Goal: Information Seeking & Learning: Understand process/instructions

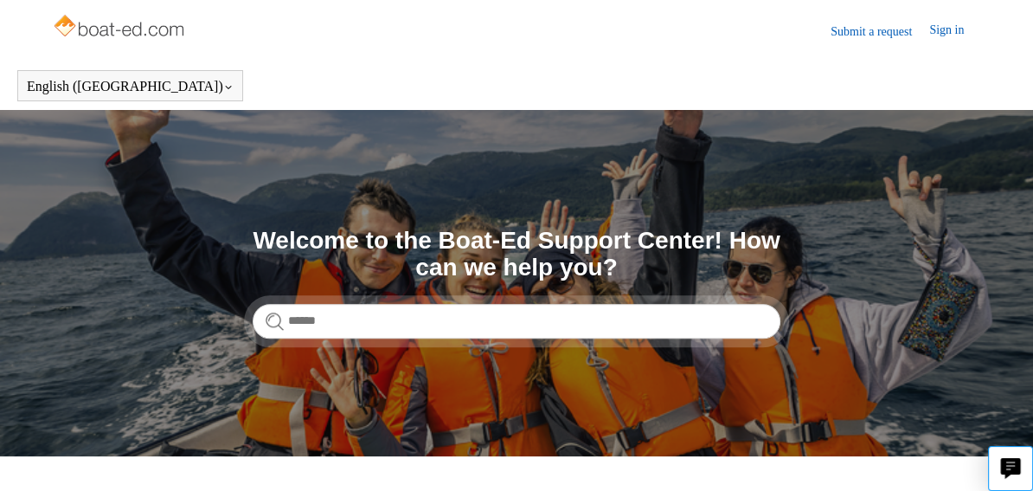
scroll to position [382, 0]
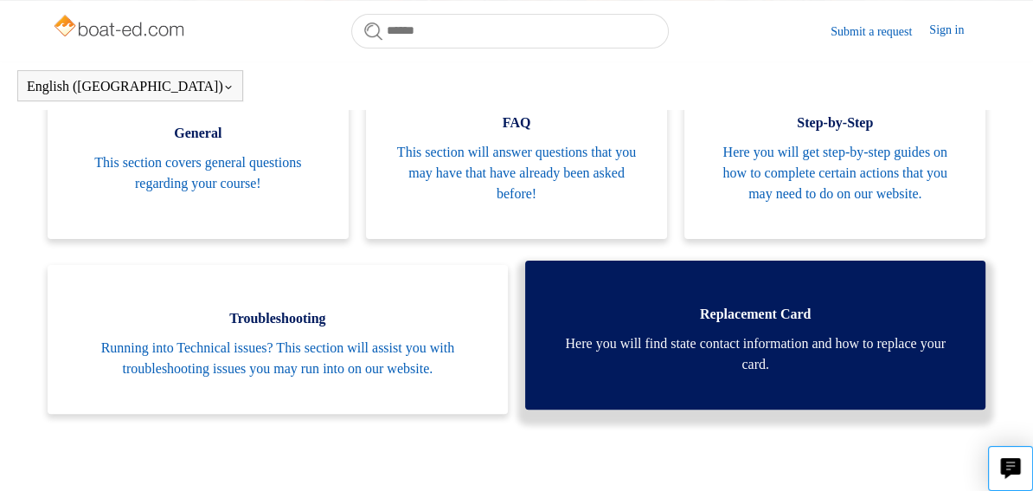
click at [791, 305] on span "Replacement Card" at bounding box center [755, 314] width 409 height 21
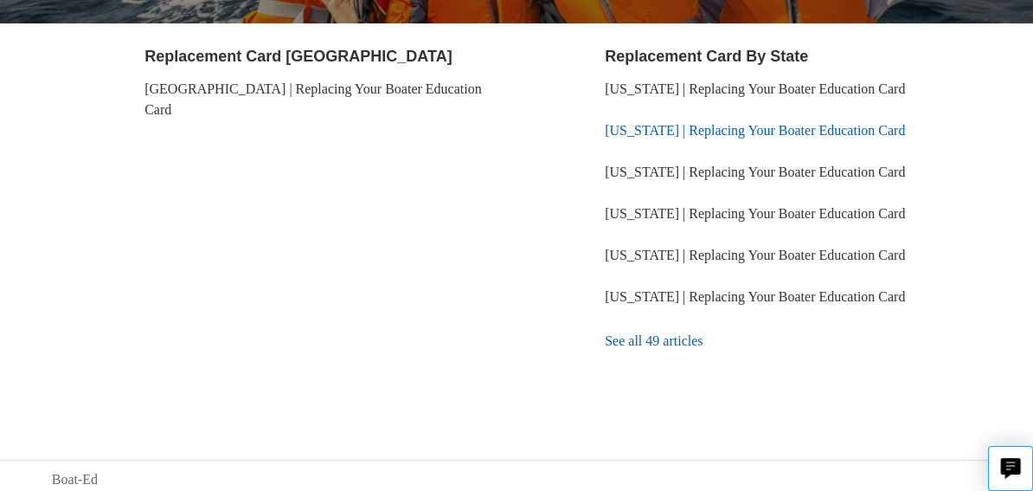
scroll to position [342, 0]
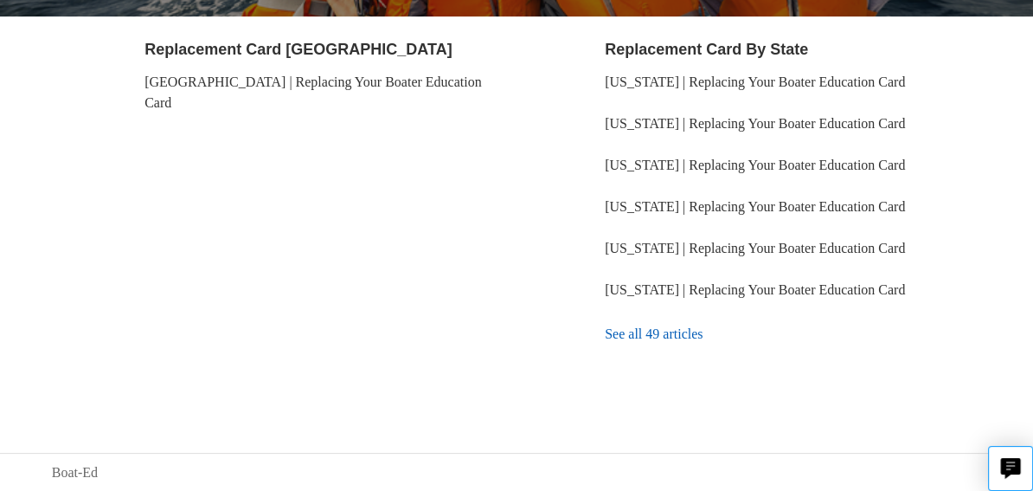
click at [651, 332] on link "See all 49 articles" at bounding box center [793, 334] width 376 height 47
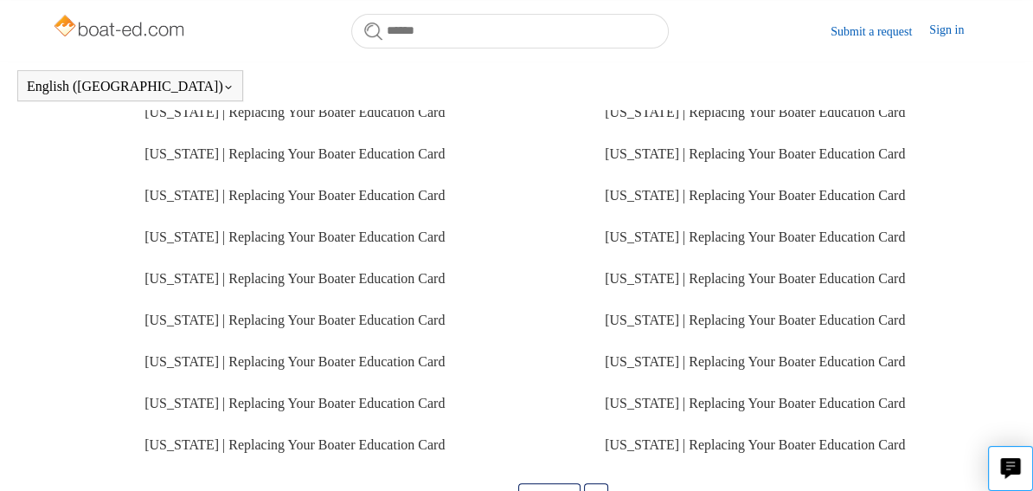
scroll to position [557, 0]
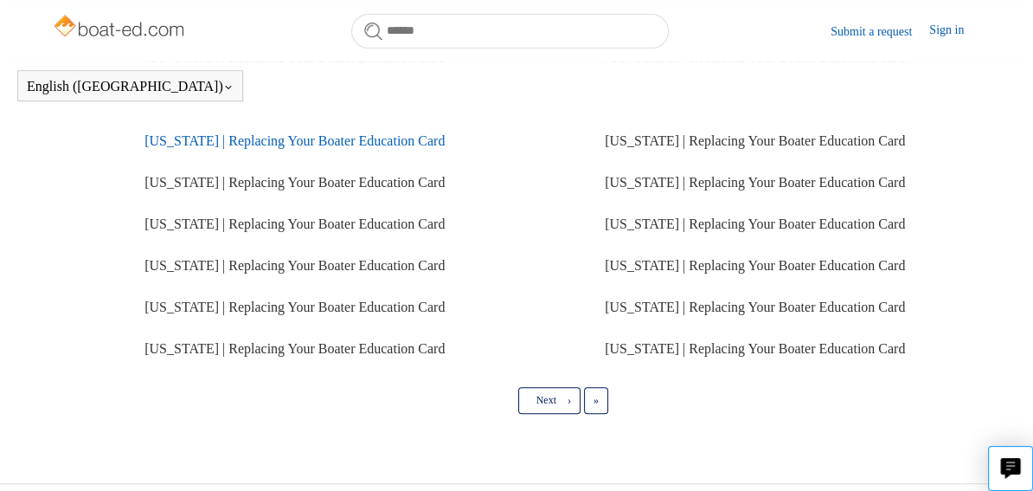
click at [341, 148] on link "[US_STATE] | Replacing Your Boater Education Card" at bounding box center [295, 140] width 300 height 15
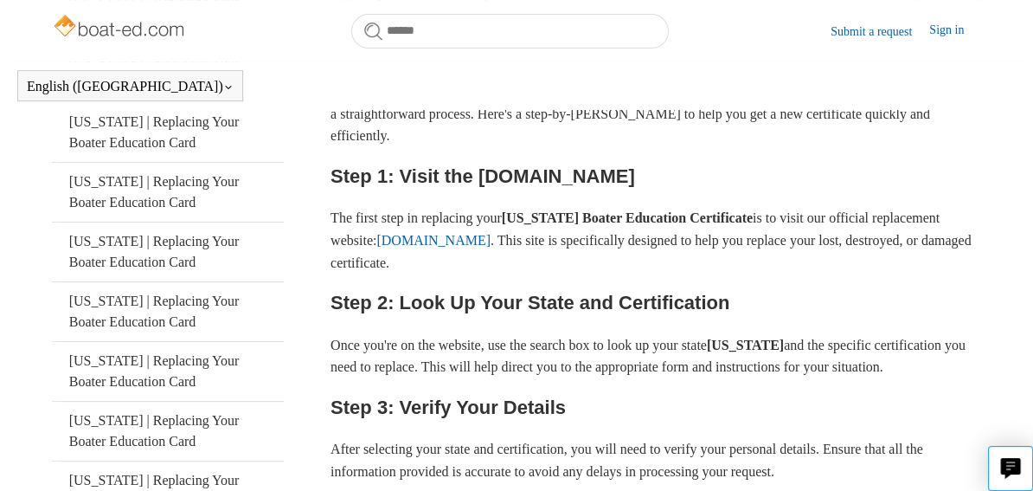
scroll to position [383, 0]
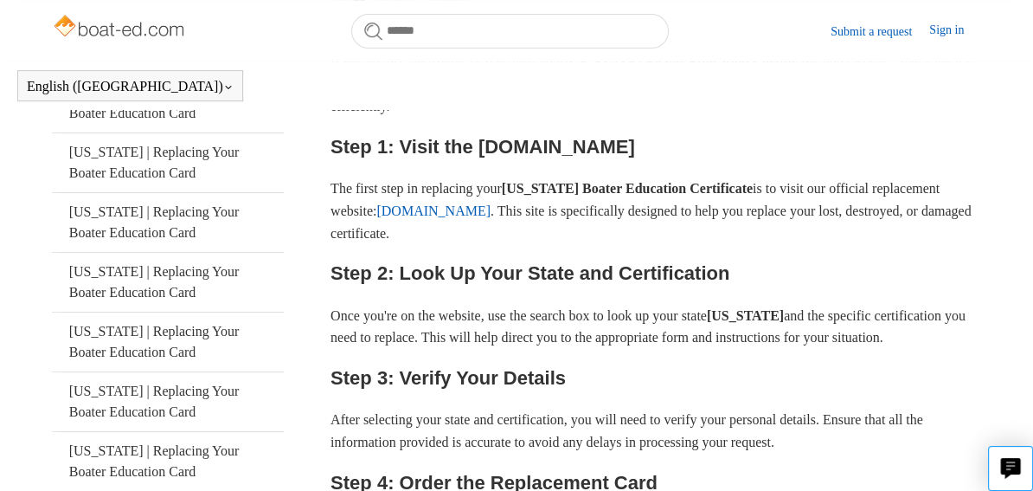
click at [491, 210] on link "ilostmycard.com" at bounding box center [433, 210] width 114 height 15
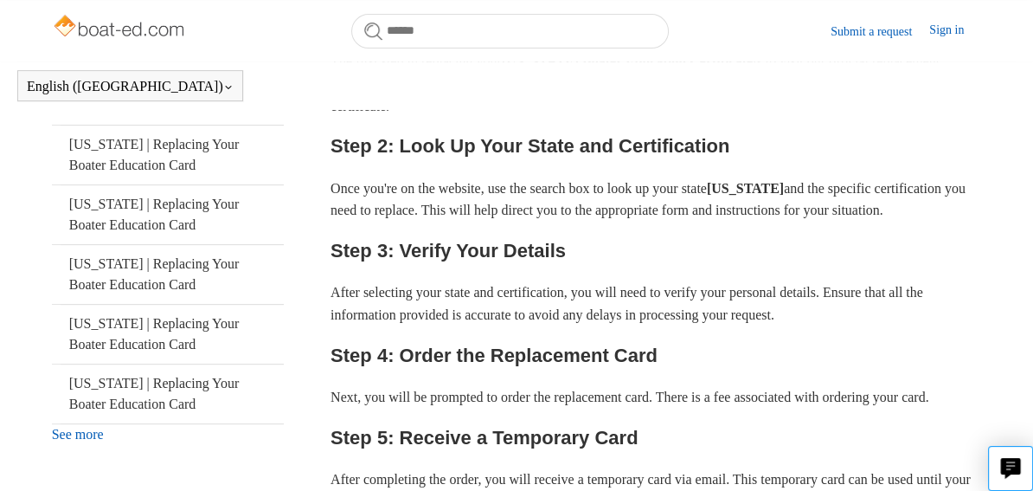
scroll to position [557, 0]
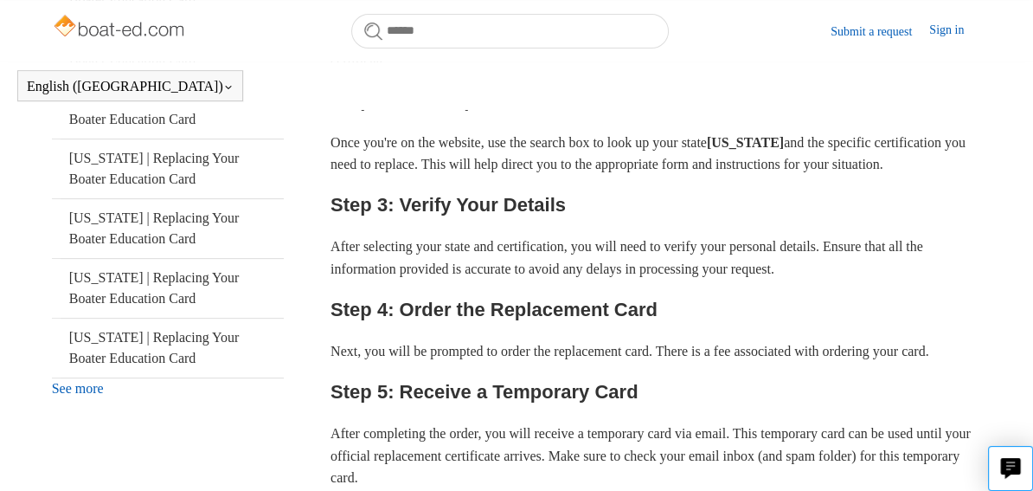
click at [80, 383] on link "See more" at bounding box center [78, 388] width 52 height 15
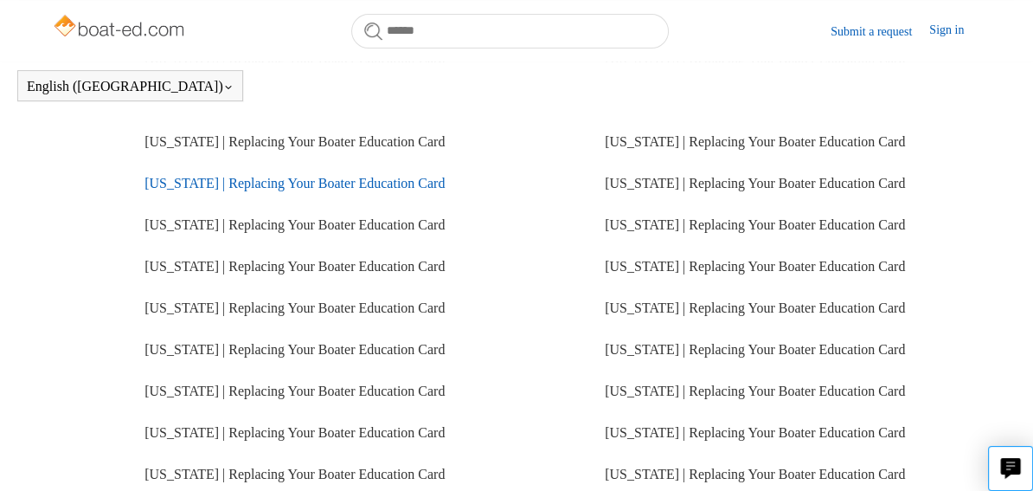
scroll to position [470, 0]
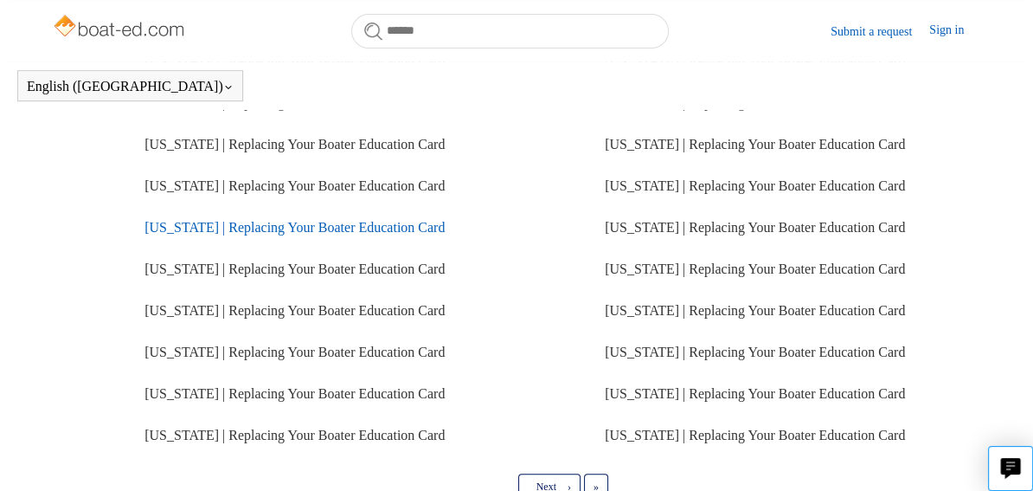
click at [189, 235] on link "[US_STATE] | Replacing Your Boater Education Card" at bounding box center [295, 227] width 300 height 15
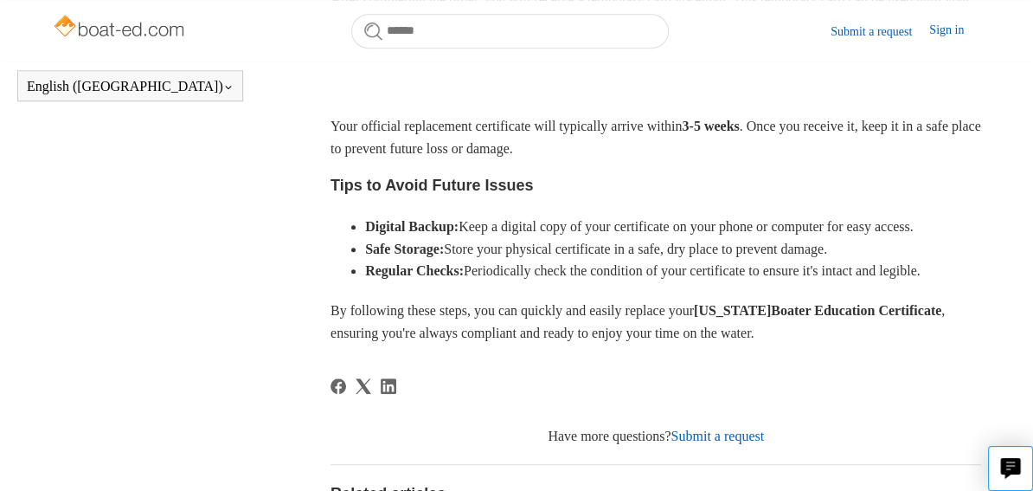
scroll to position [1249, 0]
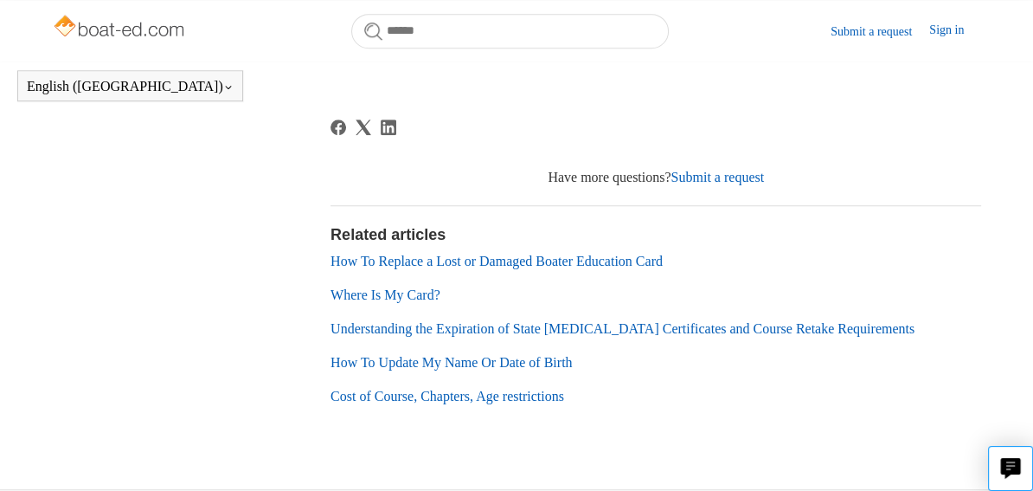
click at [572, 268] on link "How To Replace a Lost or Damaged Boater Education Card" at bounding box center [497, 261] width 332 height 15
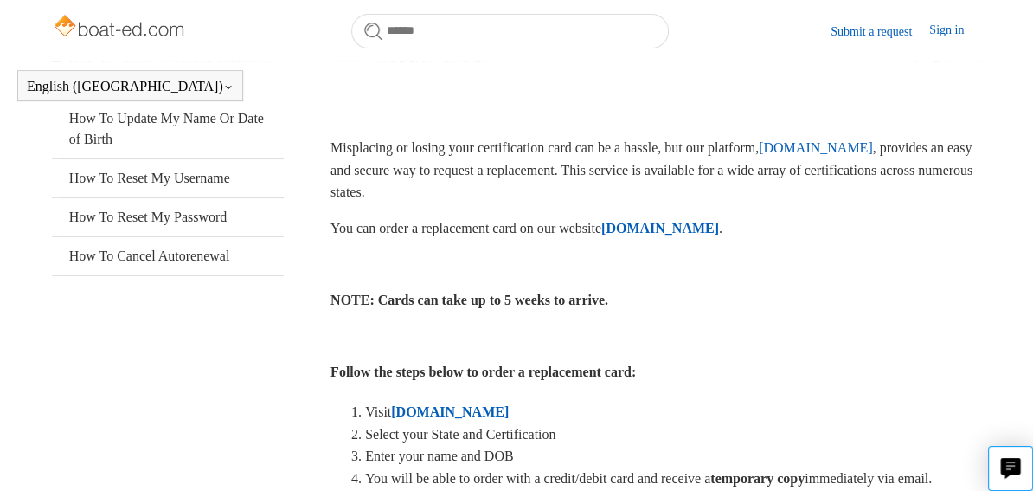
click at [706, 223] on strong "[DOMAIN_NAME]" at bounding box center [661, 228] width 118 height 15
